Goal: Task Accomplishment & Management: Manage account settings

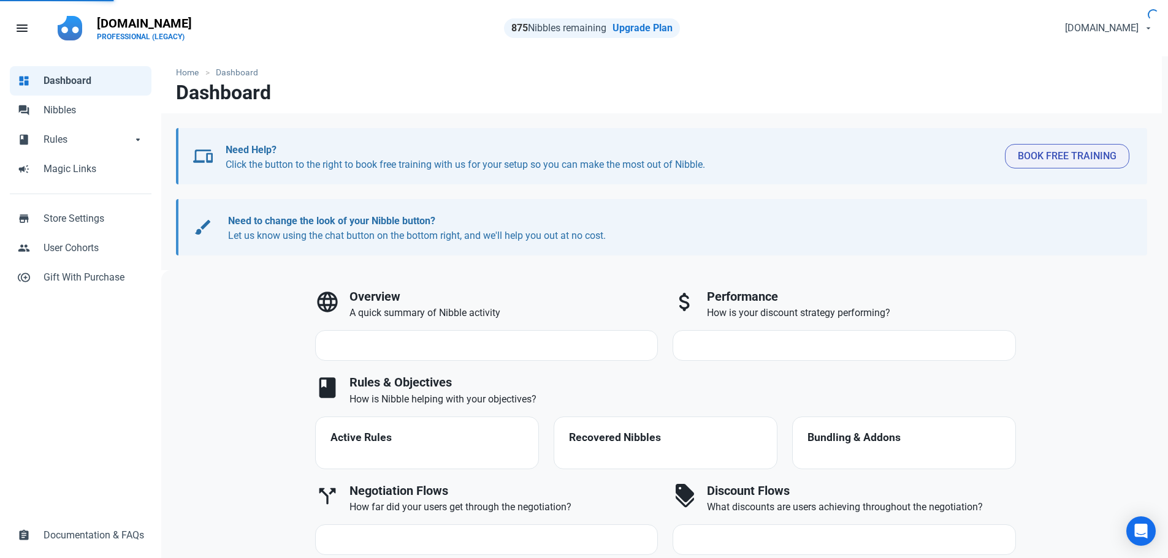
select select "7d"
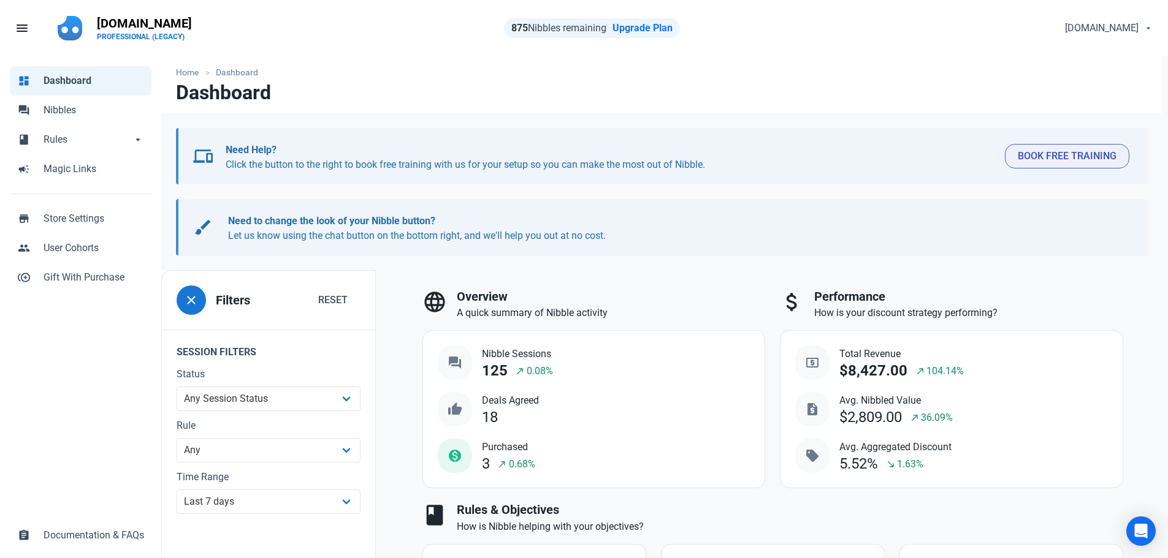
click at [59, 139] on span "Rules" at bounding box center [88, 139] width 88 height 15
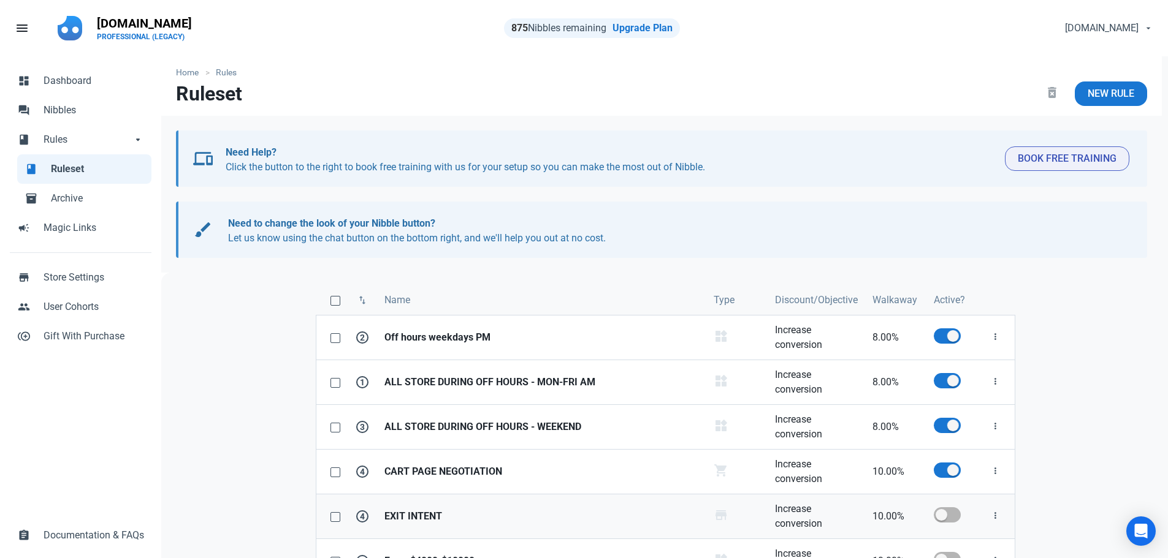
scroll to position [123, 0]
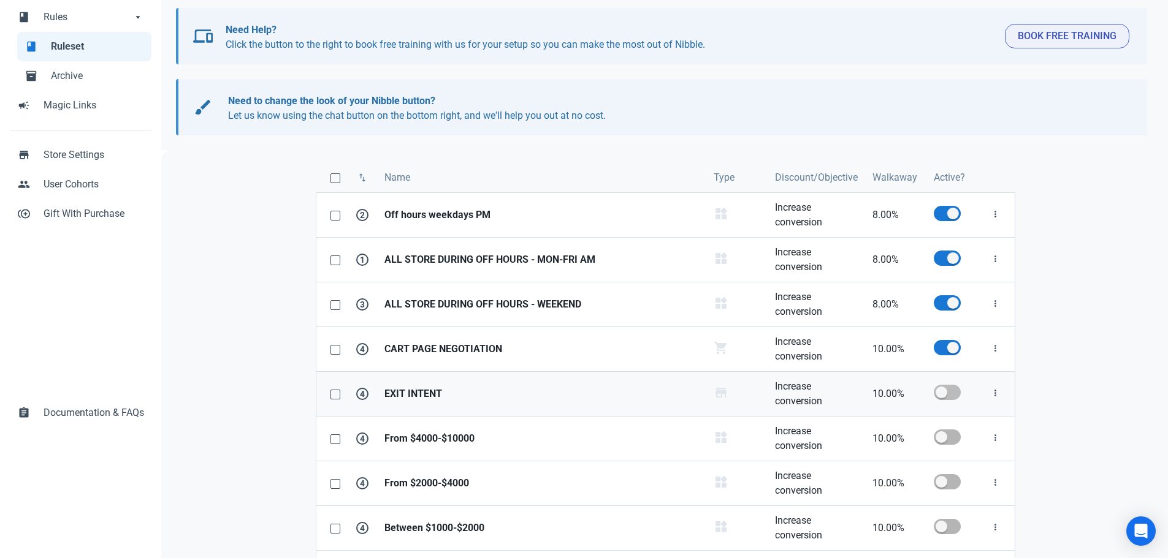
click at [957, 392] on span at bounding box center [946, 392] width 27 height 15
click at [941, 392] on input "checkbox" at bounding box center [937, 393] width 8 height 8
checkbox input "true"
click at [252, 154] on div "swap_vert Name Type Discount/Objective Walkaway Active? 2 Off hours weekdays PM…" at bounding box center [665, 386] width 1008 height 473
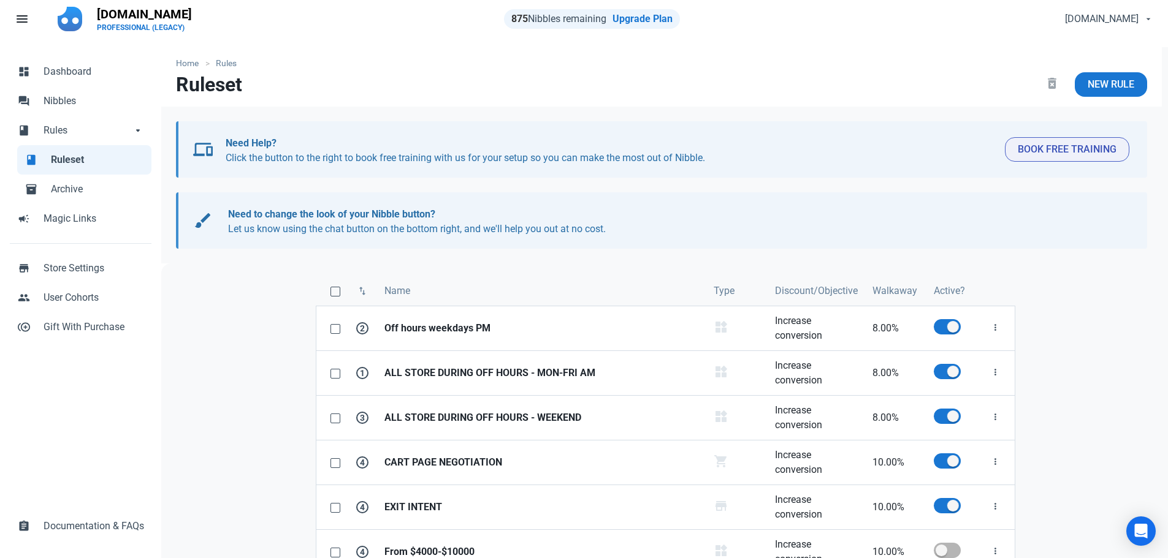
scroll to position [0, 0]
